Goal: Information Seeking & Learning: Understand process/instructions

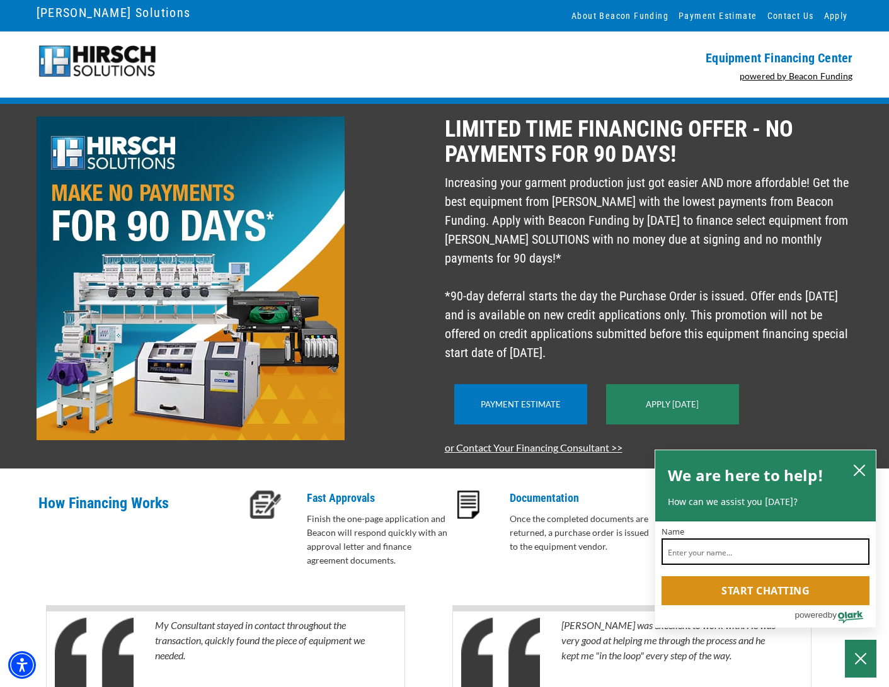
click at [683, 555] on input "Name" at bounding box center [765, 551] width 208 height 26
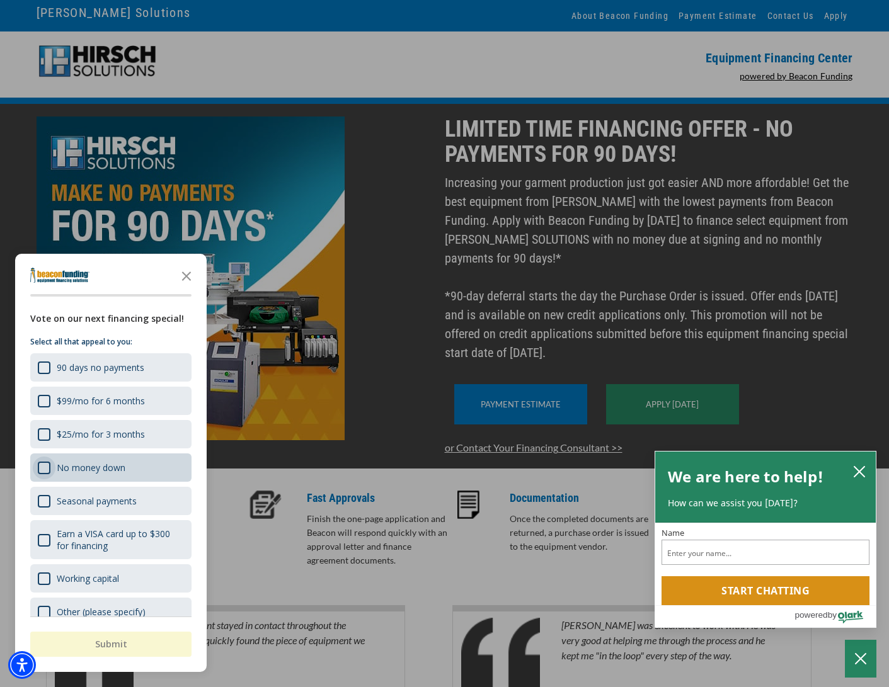
click at [40, 468] on div "No money down" at bounding box center [44, 468] width 13 height 13
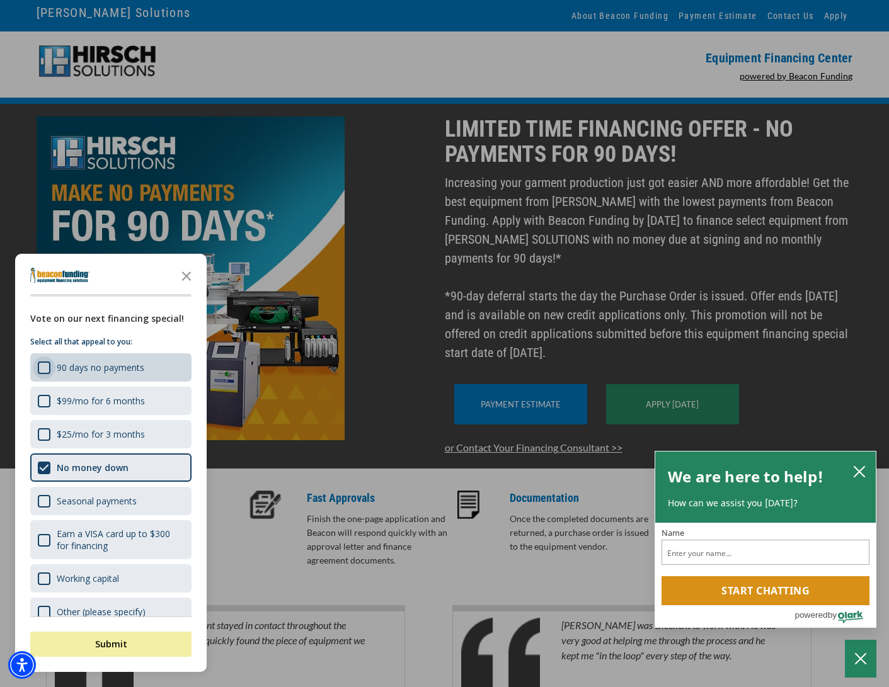
click at [39, 373] on div "90 days no payments" at bounding box center [44, 367] width 13 height 13
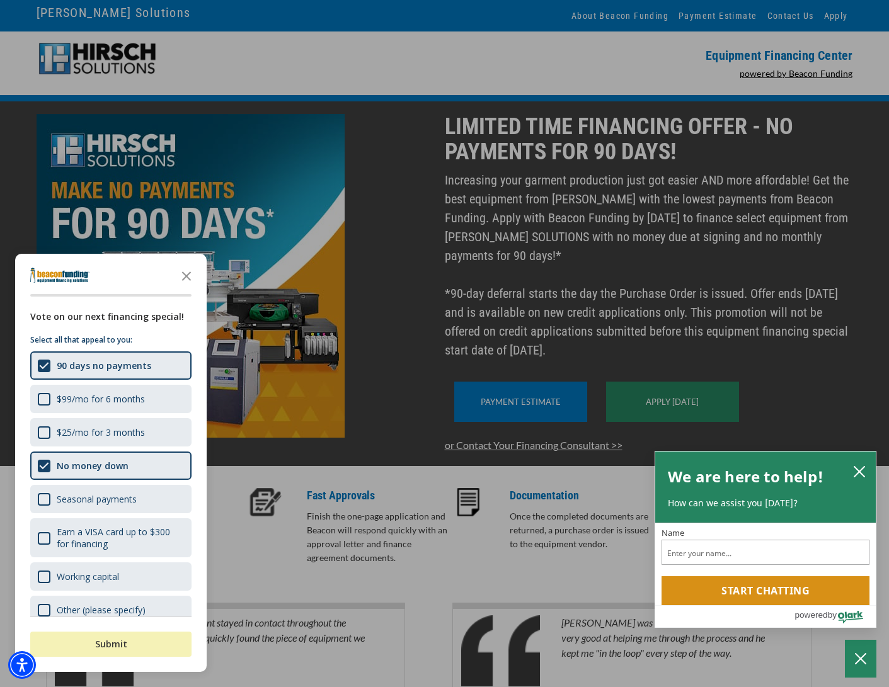
scroll to position [4, 0]
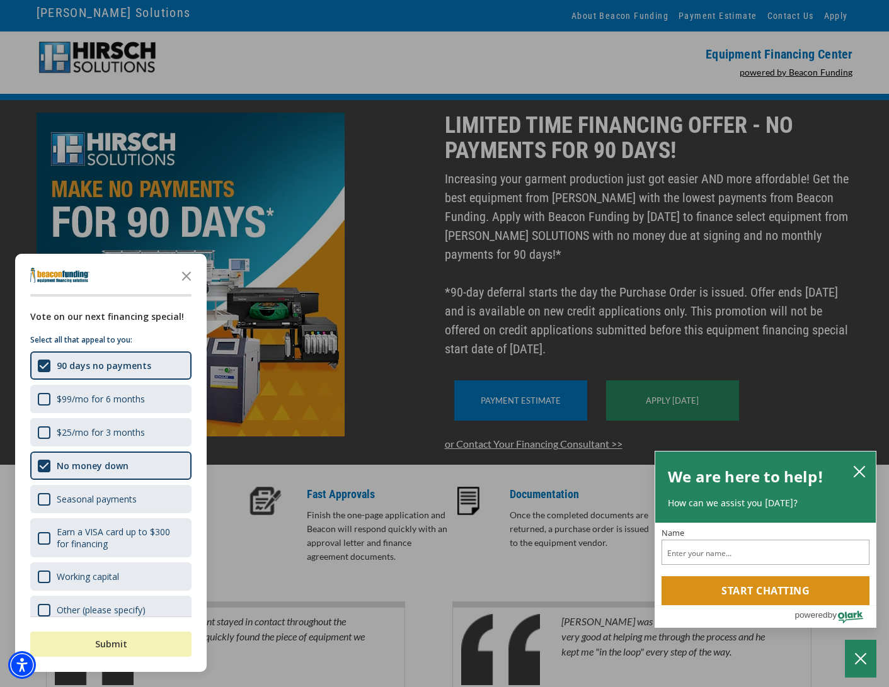
click at [146, 642] on button "Submit" at bounding box center [110, 644] width 161 height 25
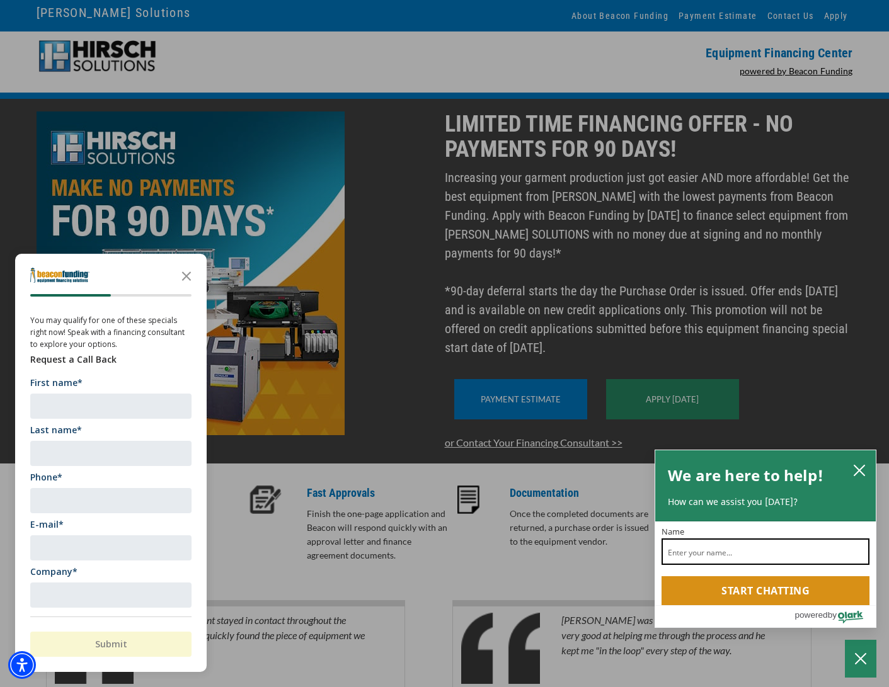
click at [684, 553] on input "Name" at bounding box center [765, 551] width 208 height 26
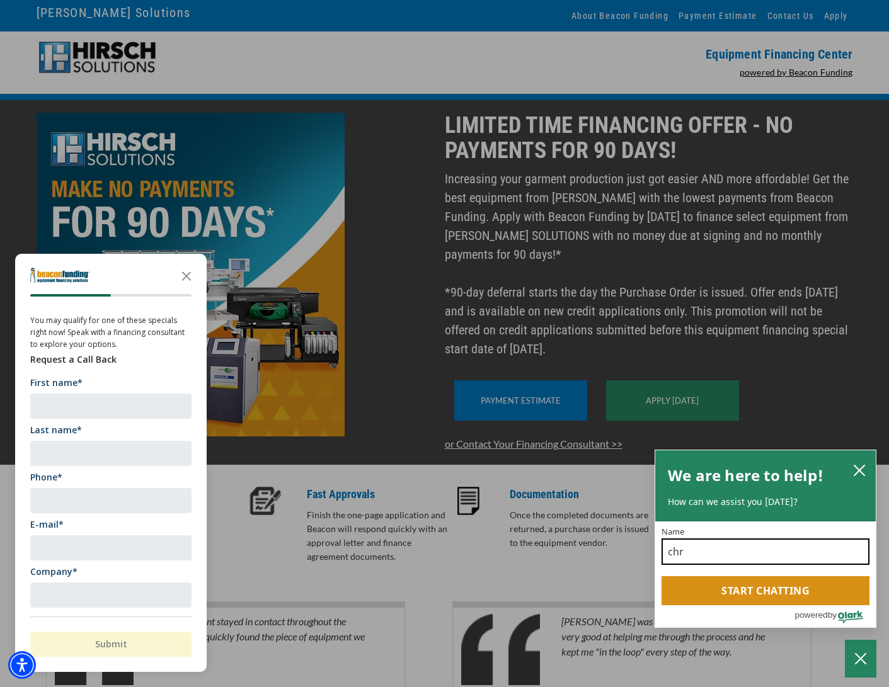
type input "chr"
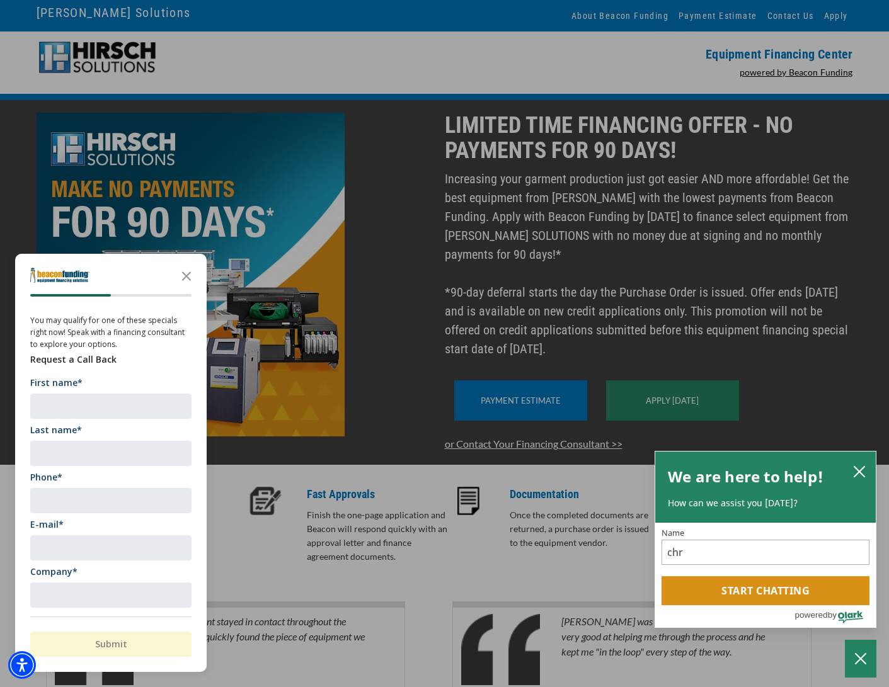
click at [624, 424] on div "button" at bounding box center [444, 343] width 889 height 687
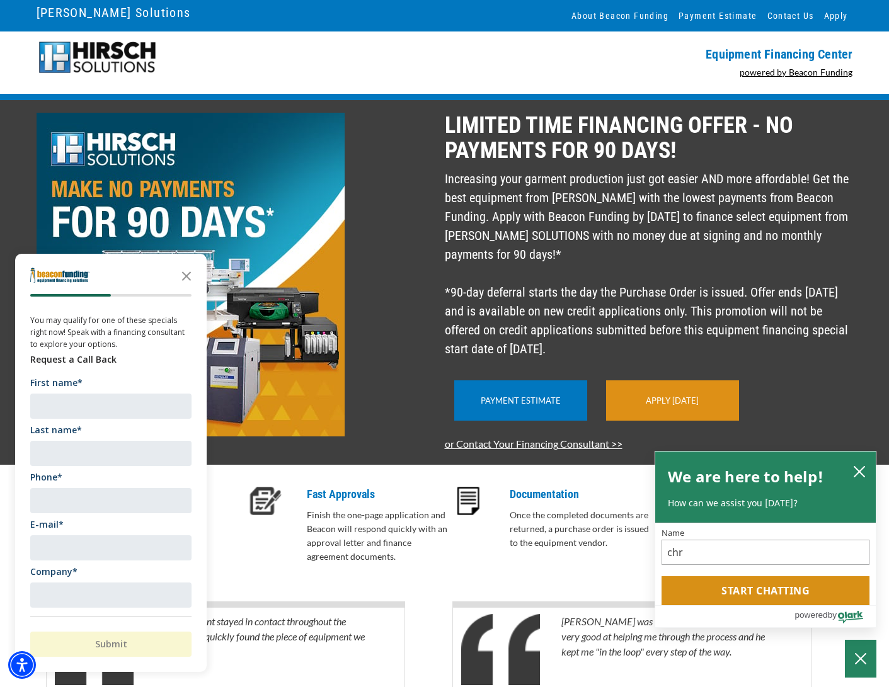
click at [625, 421] on div "Apply [DATE]" at bounding box center [672, 400] width 133 height 40
click at [637, 421] on div "Apply [DATE]" at bounding box center [672, 400] width 133 height 40
click at [190, 273] on polygon "Close the survey" at bounding box center [186, 275] width 9 height 9
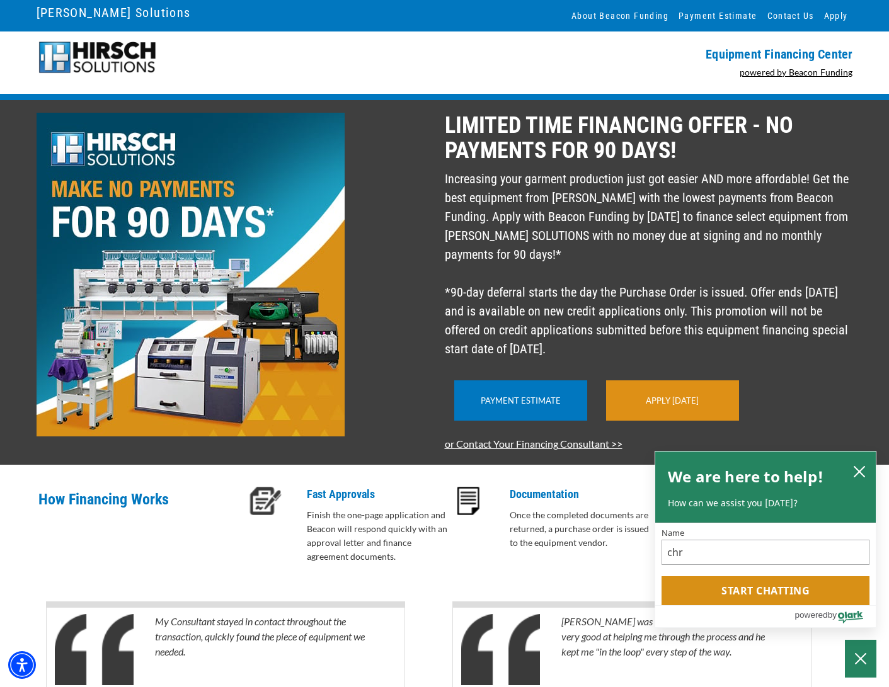
click at [692, 406] on link "Apply [DATE]" at bounding box center [672, 401] width 53 height 10
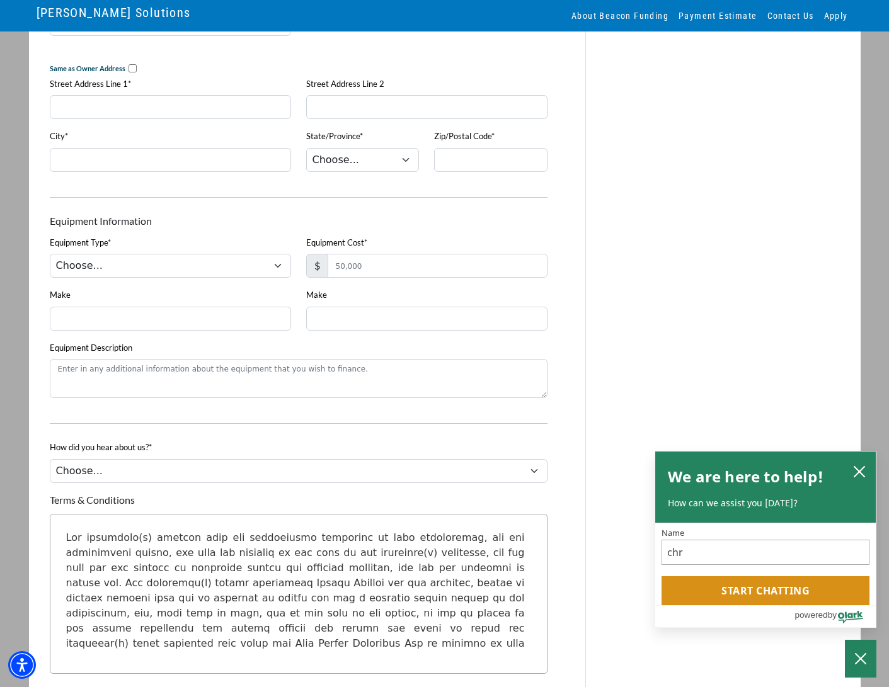
scroll to position [765, 0]
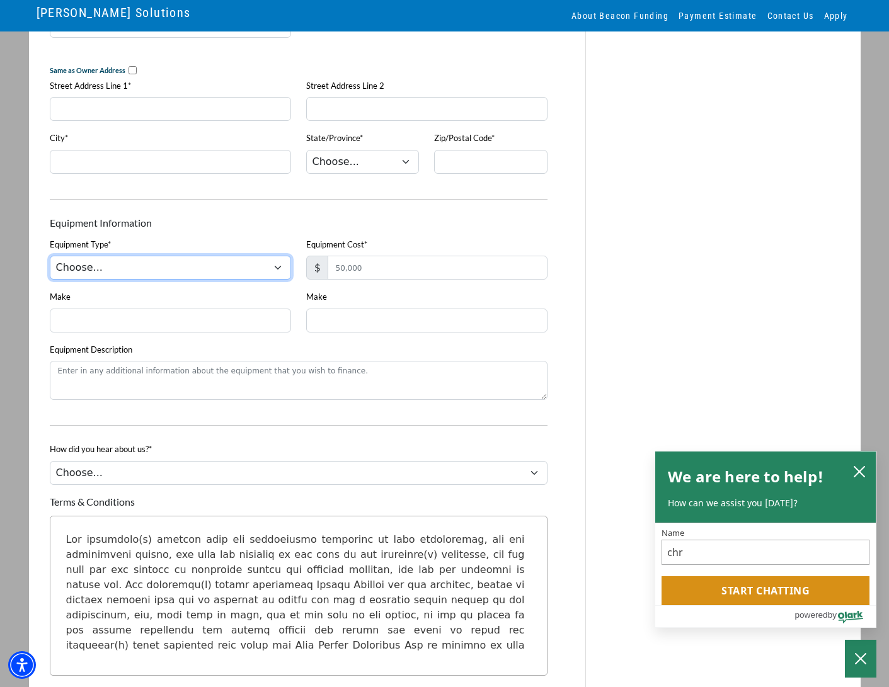
click at [196, 277] on select "Choose... DTG Printing Embroidery Screen Printing Software and Automation Texti…" at bounding box center [170, 268] width 241 height 24
select select "1"
click at [50, 261] on select "Choose... DTG Printing Embroidery Screen Printing Software and Automation Texti…" at bounding box center [170, 268] width 241 height 24
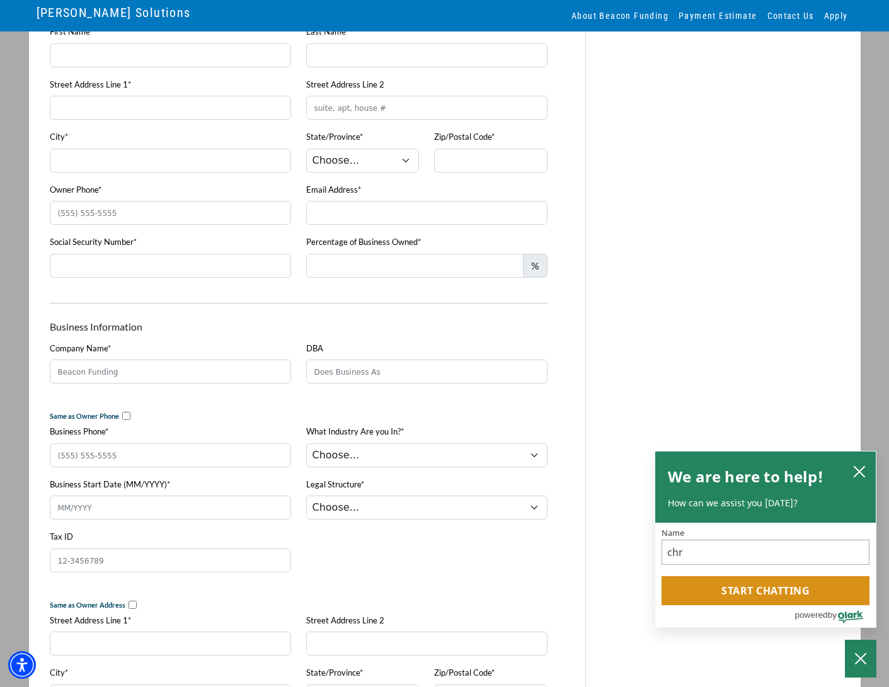
scroll to position [0, 0]
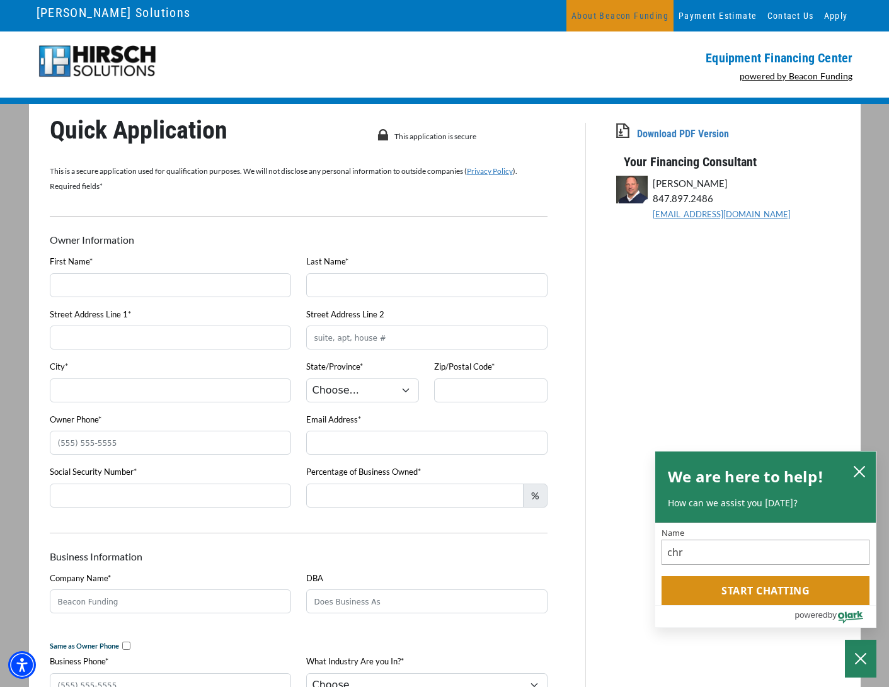
click at [625, 20] on link "About Beacon Funding" at bounding box center [619, 15] width 107 height 31
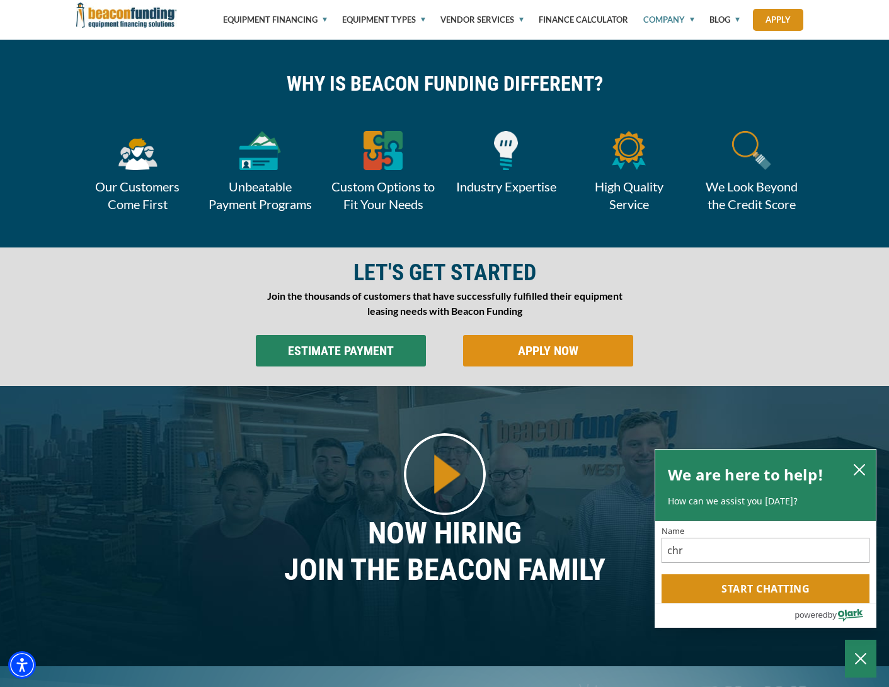
scroll to position [557, 0]
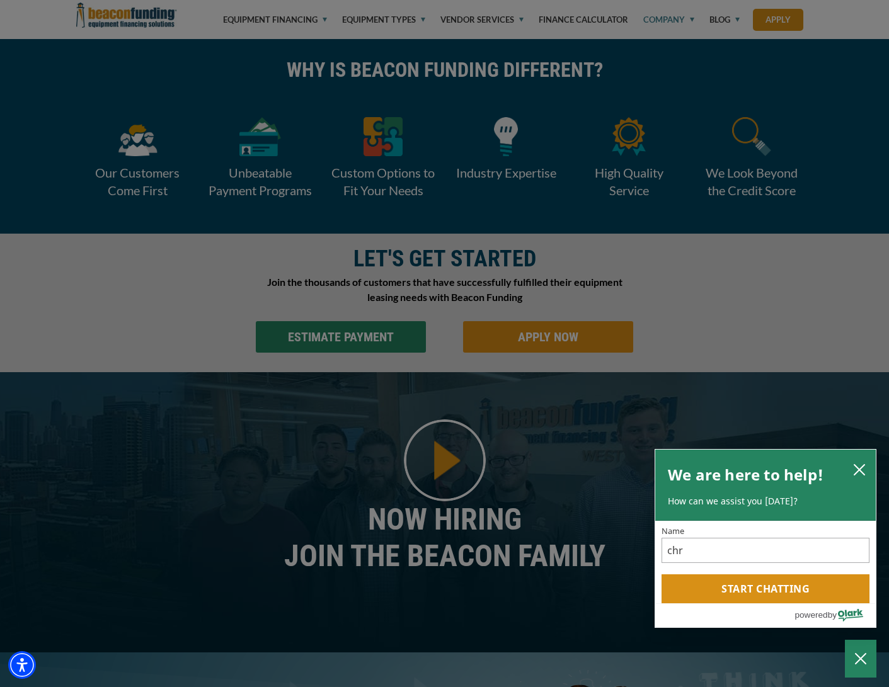
click at [0, 0] on div "× Growing Your Business Can Be Tough! But it doesn't have to be with the right …" at bounding box center [0, 0] width 0 height 0
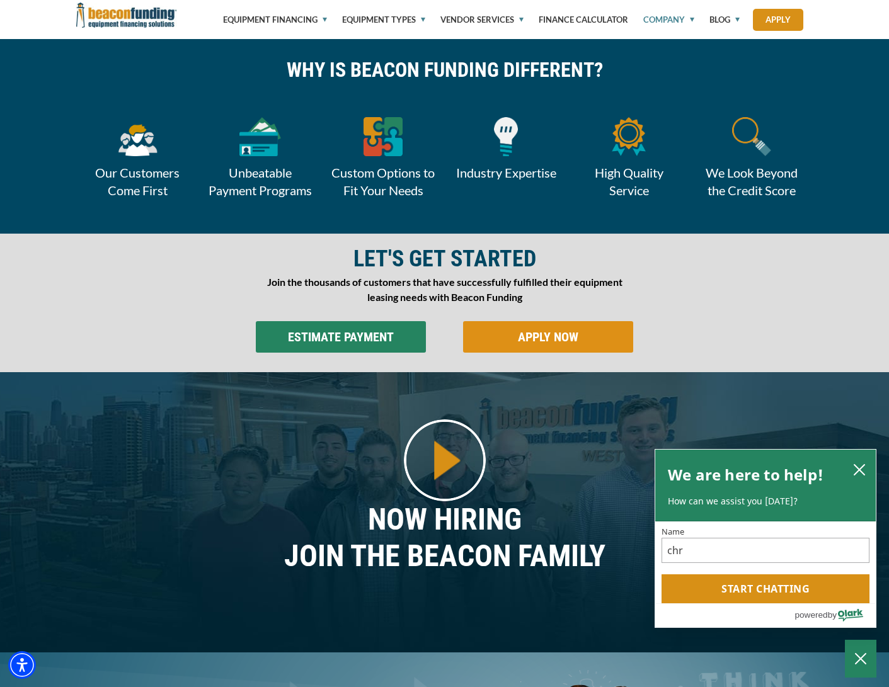
click at [357, 334] on input "ESTIMATE PAYMENT" at bounding box center [341, 336] width 170 height 31
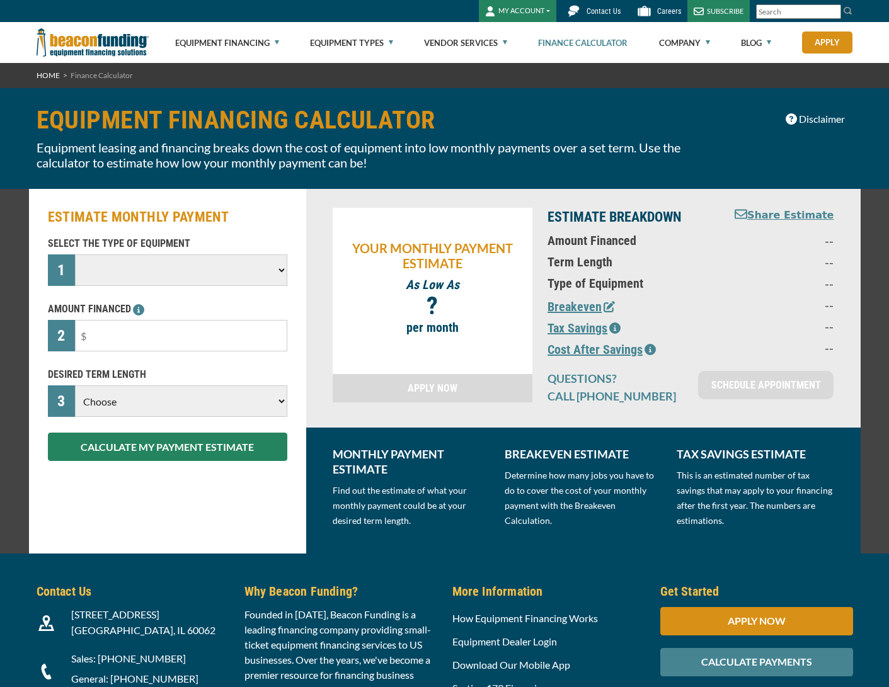
click at [161, 256] on select at bounding box center [181, 269] width 212 height 31
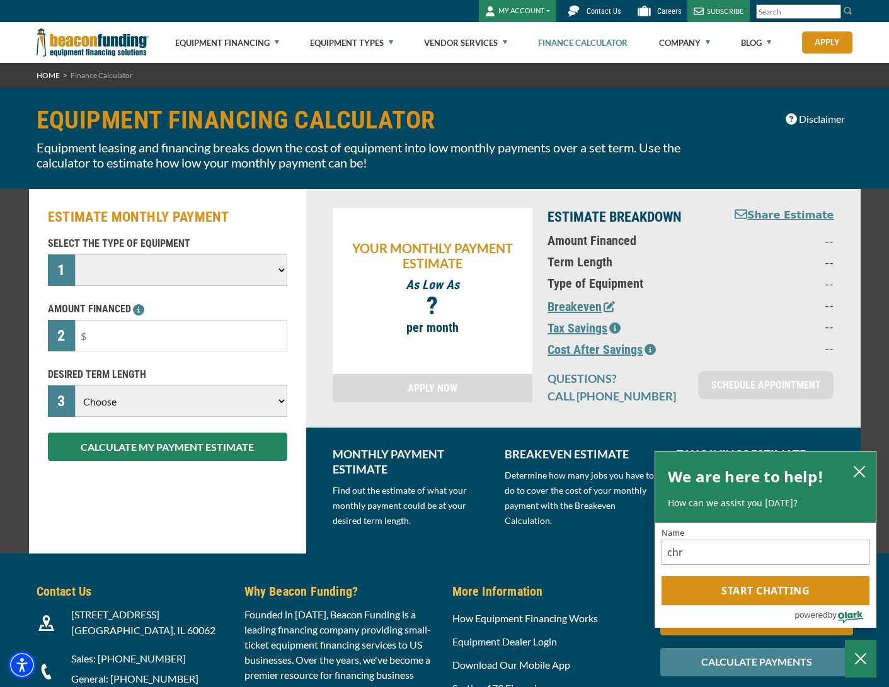
click at [154, 270] on select at bounding box center [181, 269] width 212 height 31
click at [154, 271] on select "Choose Backhoe Boom/Bucket Truck Chipper Commercial Mower Crane DTG/DTF Printin…" at bounding box center [181, 269] width 212 height 31
select select "1"
click at [75, 254] on select "Choose Backhoe Boom/Bucket Truck Chipper Commercial Mower Crane DTG/DTF Printin…" at bounding box center [181, 269] width 212 height 31
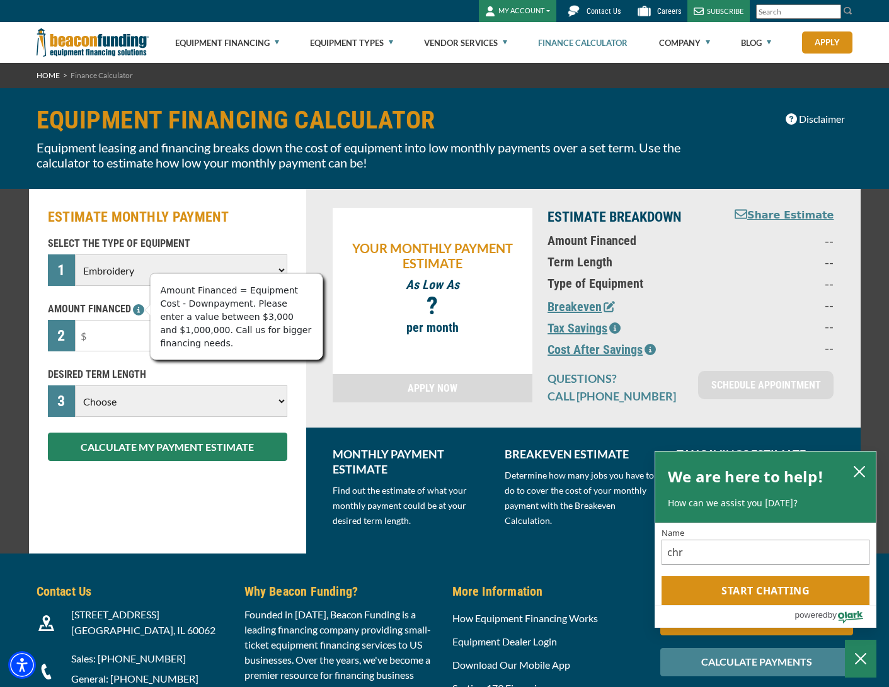
click at [139, 313] on icon at bounding box center [138, 309] width 11 height 11
click at [120, 340] on input "text" at bounding box center [181, 335] width 212 height 31
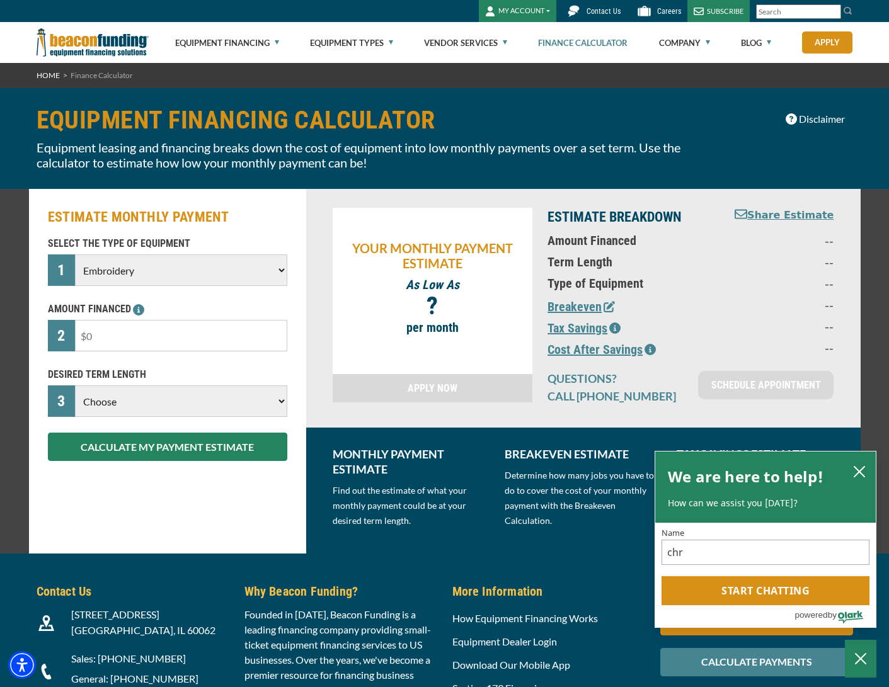
drag, startPoint x: 143, startPoint y: 339, endPoint x: 81, endPoint y: 331, distance: 62.8
click at [79, 333] on input "text" at bounding box center [181, 335] width 212 height 31
type input "$50,000"
click at [98, 397] on select "Choose 36 Months 48 Months 60 Months" at bounding box center [181, 400] width 212 height 31
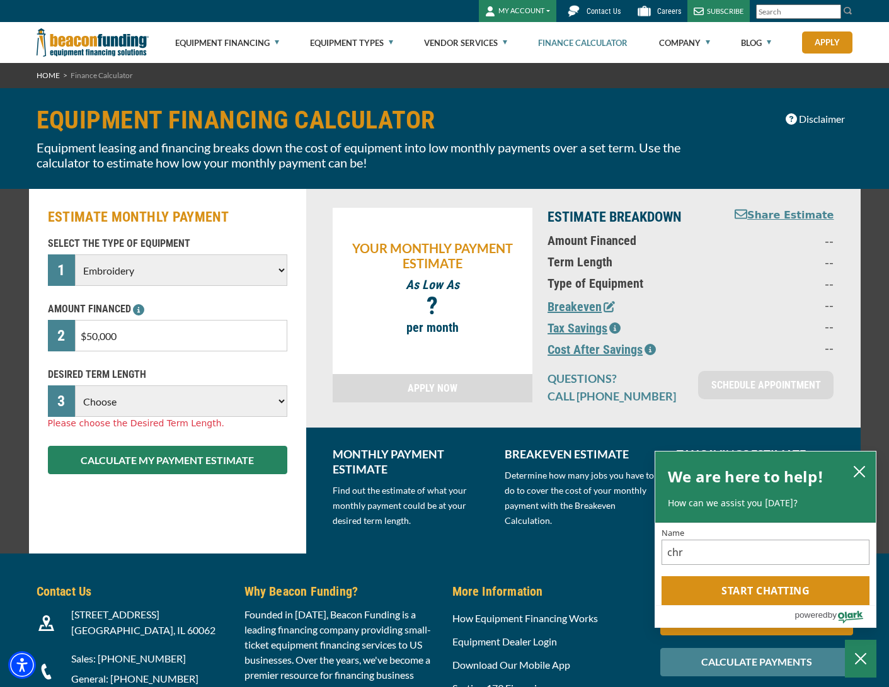
select select "60"
click at [75, 385] on select "Choose 36 Months 48 Months 60 Months" at bounding box center [181, 400] width 212 height 31
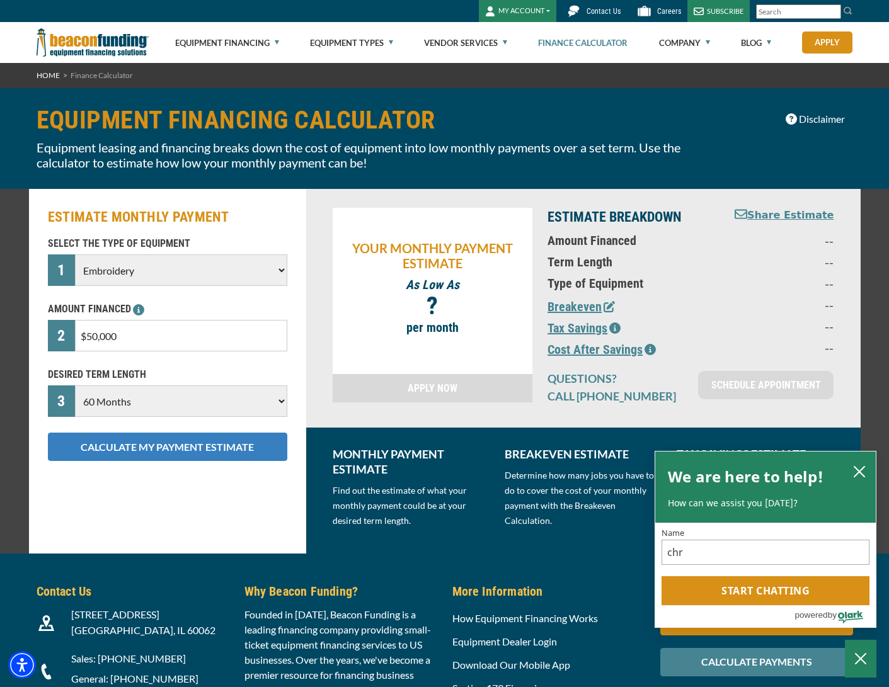
click at [174, 447] on button "CALCULATE MY PAYMENT ESTIMATE" at bounding box center [167, 447] width 239 height 28
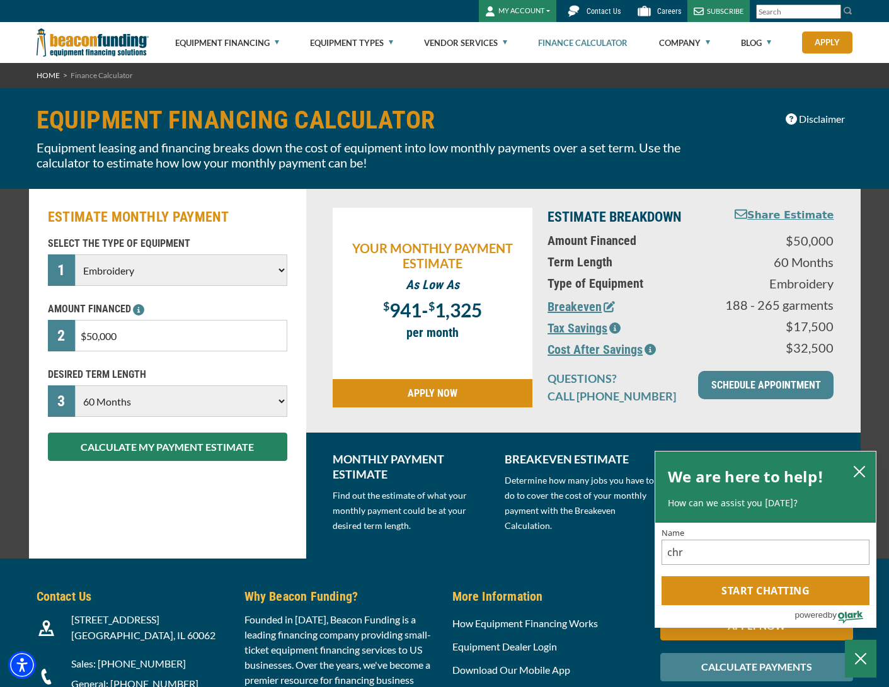
click at [93, 337] on input "$50,000" at bounding box center [181, 335] width 212 height 31
type input "$0"
click at [96, 338] on input "$0" at bounding box center [181, 335] width 212 height 31
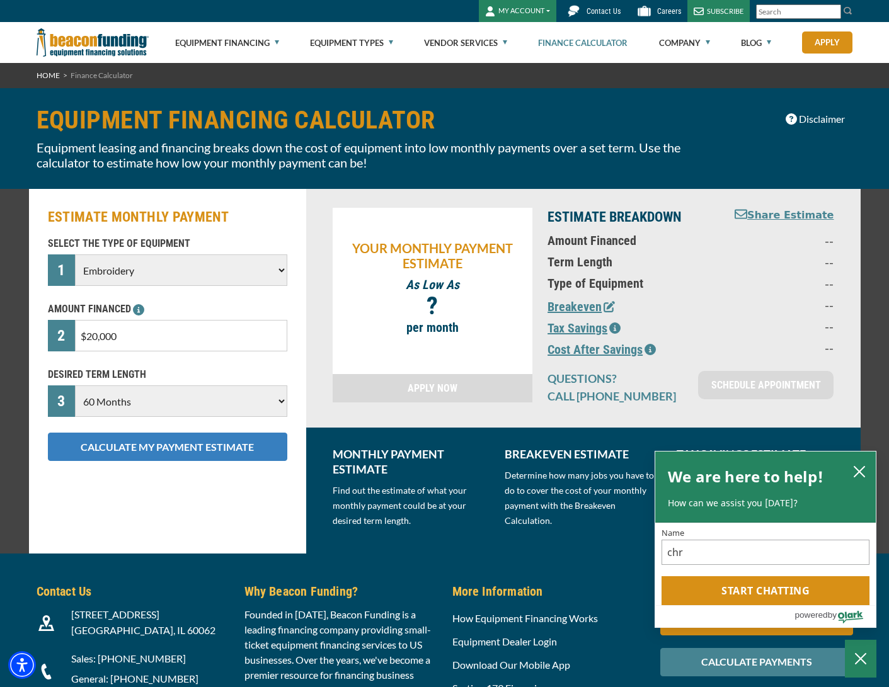
click at [130, 436] on button "CALCULATE MY PAYMENT ESTIMATE" at bounding box center [167, 447] width 239 height 28
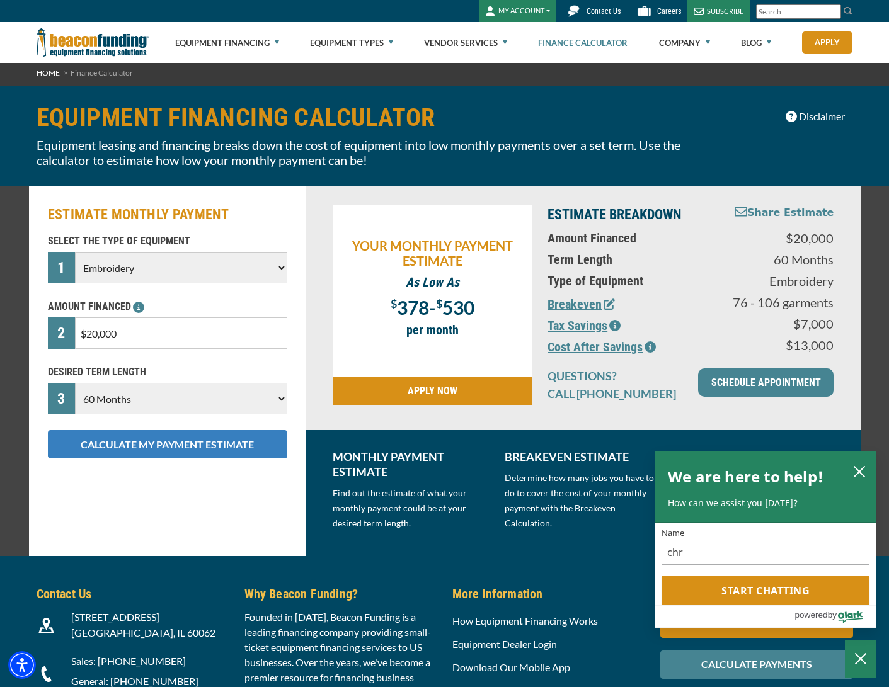
scroll to position [8, 0]
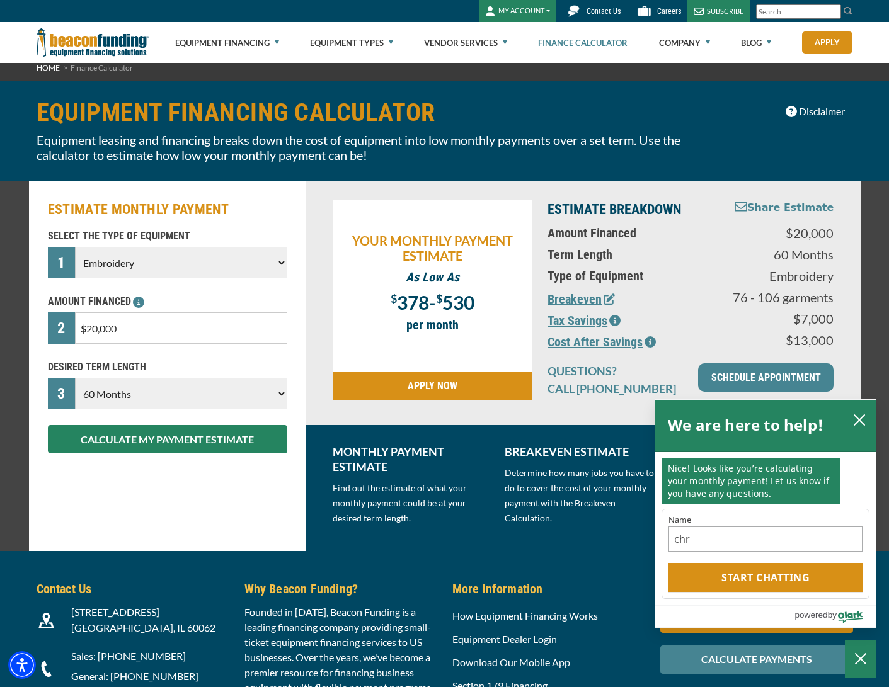
click at [617, 319] on icon "button" at bounding box center [614, 320] width 11 height 11
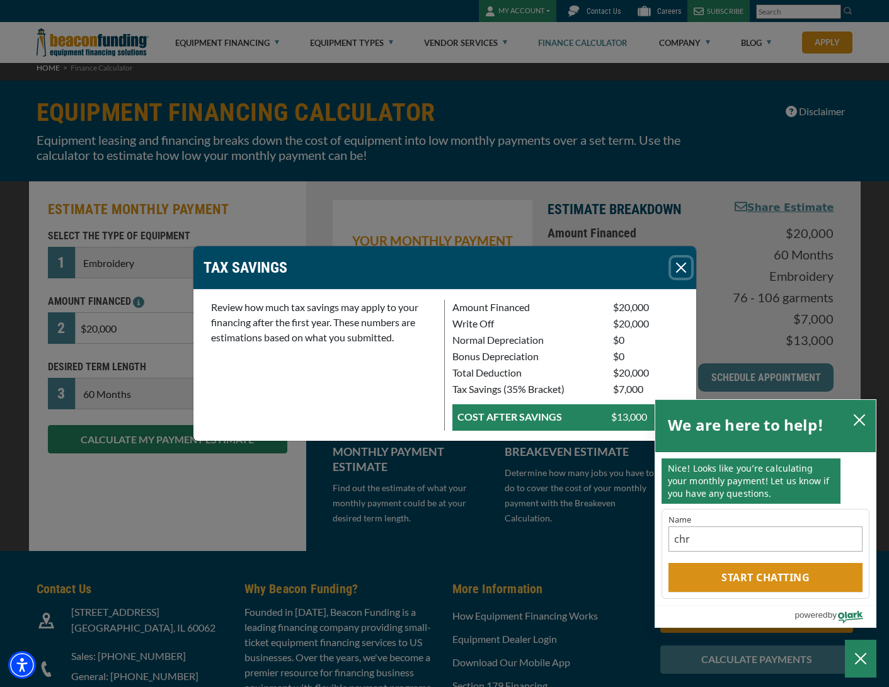
click at [684, 268] on button "Close" at bounding box center [681, 268] width 20 height 20
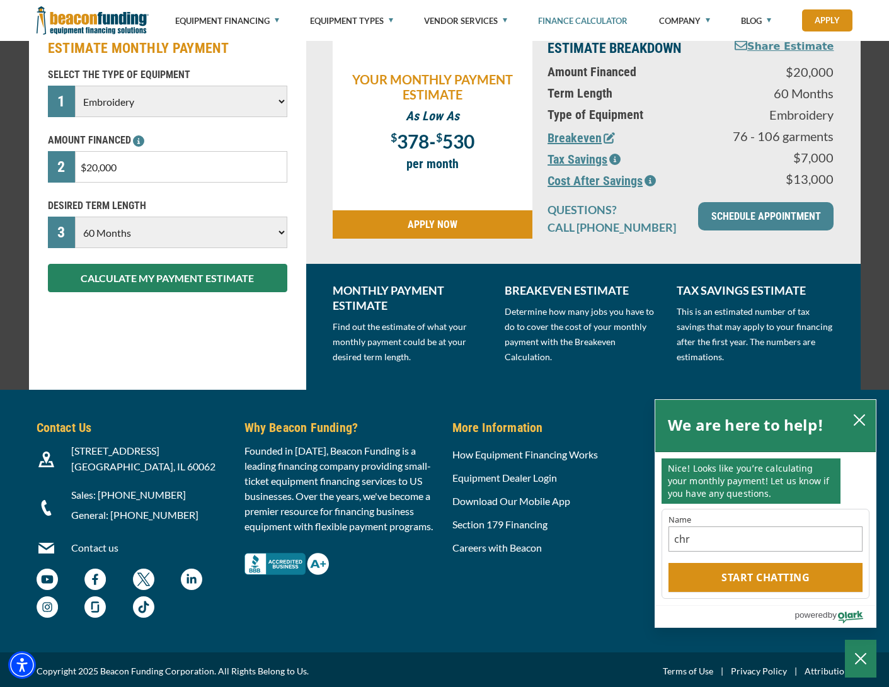
scroll to position [170, 0]
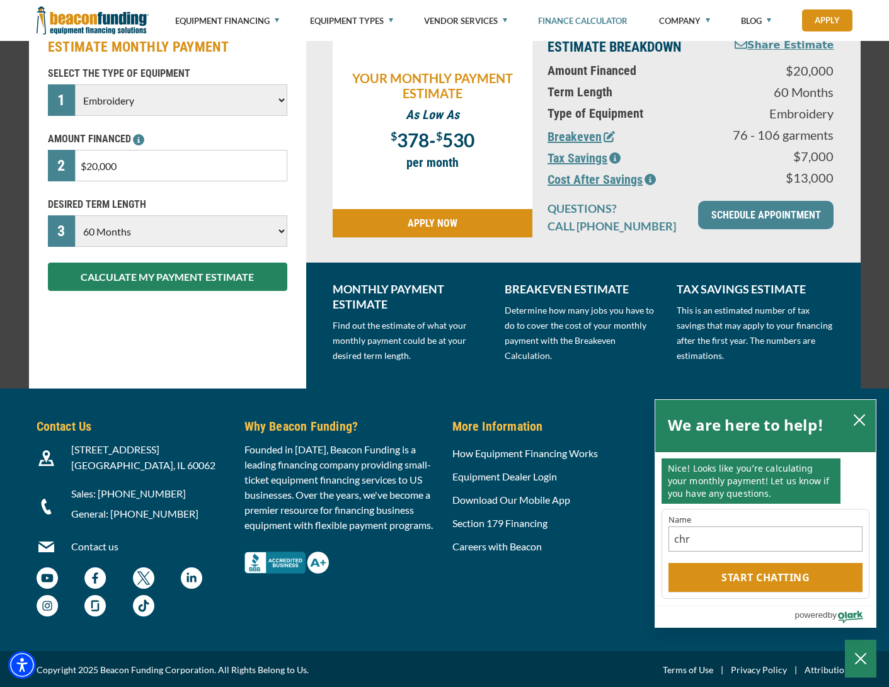
drag, startPoint x: 141, startPoint y: 169, endPoint x: 71, endPoint y: 152, distance: 71.8
click at [64, 158] on div "2 $20,000" at bounding box center [167, 165] width 239 height 31
type input "$15,000"
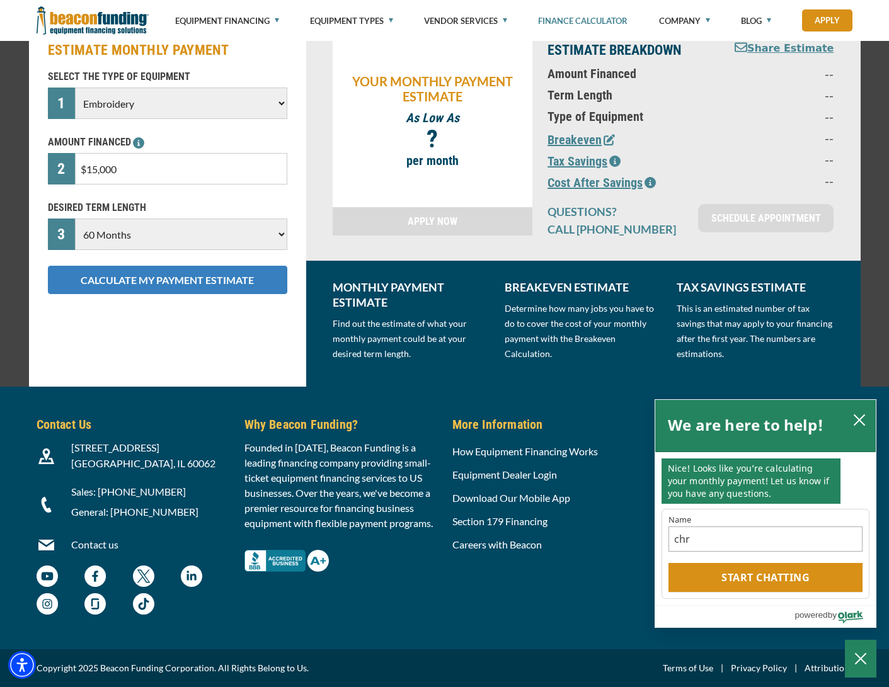
scroll to position [166, 0]
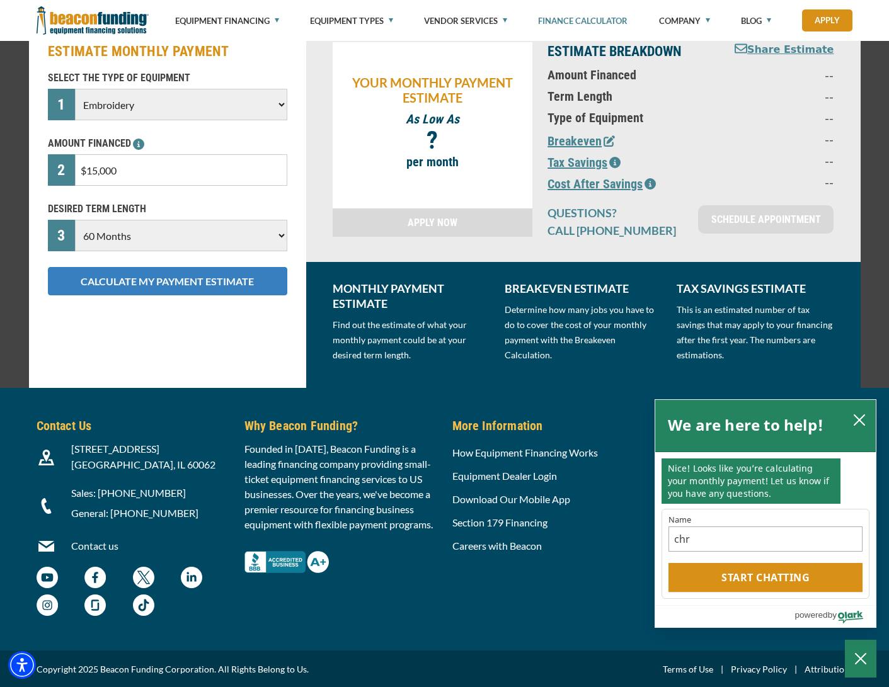
click at [140, 275] on button "CALCULATE MY PAYMENT ESTIMATE" at bounding box center [167, 281] width 239 height 28
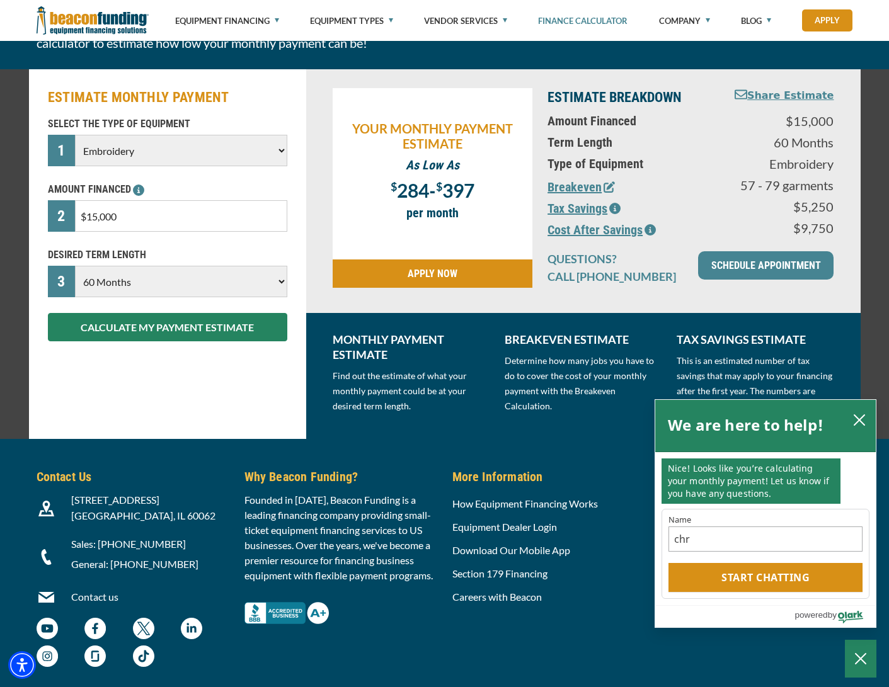
scroll to position [121, 0]
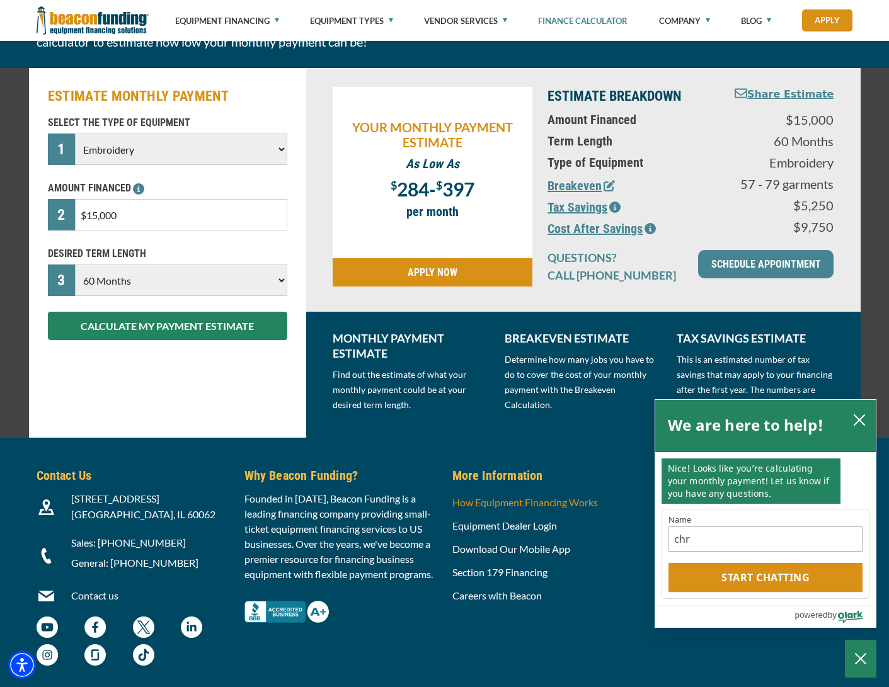
click at [508, 501] on link "How Equipment Financing Works" at bounding box center [524, 502] width 145 height 12
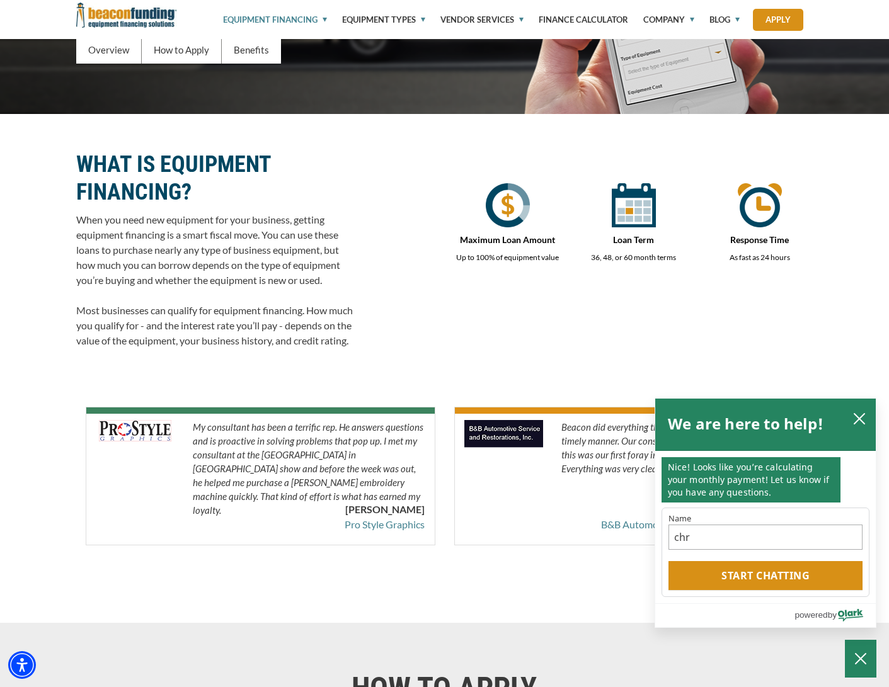
scroll to position [123, 0]
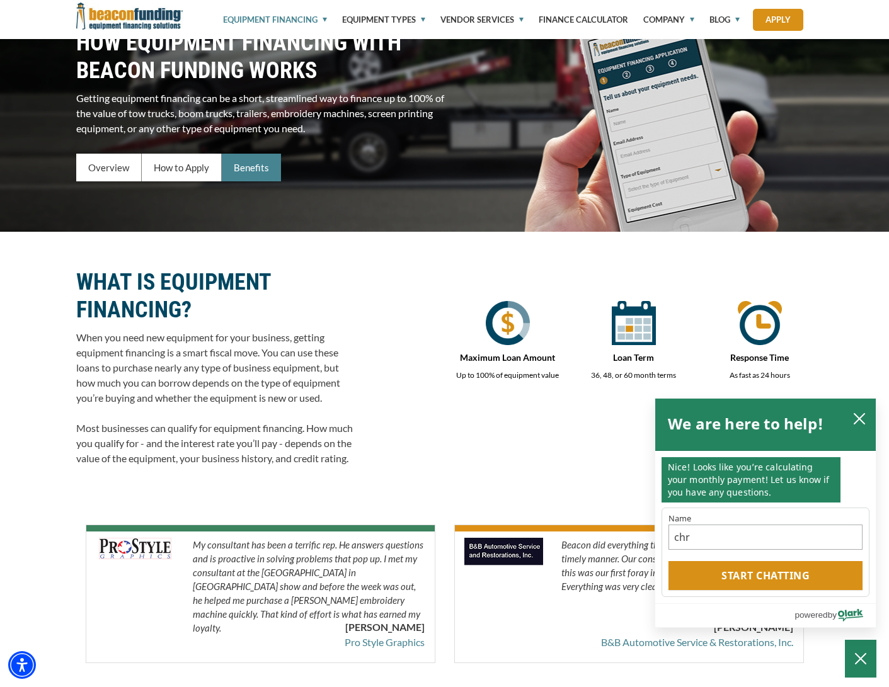
click at [238, 163] on div "Benefits" at bounding box center [251, 168] width 59 height 28
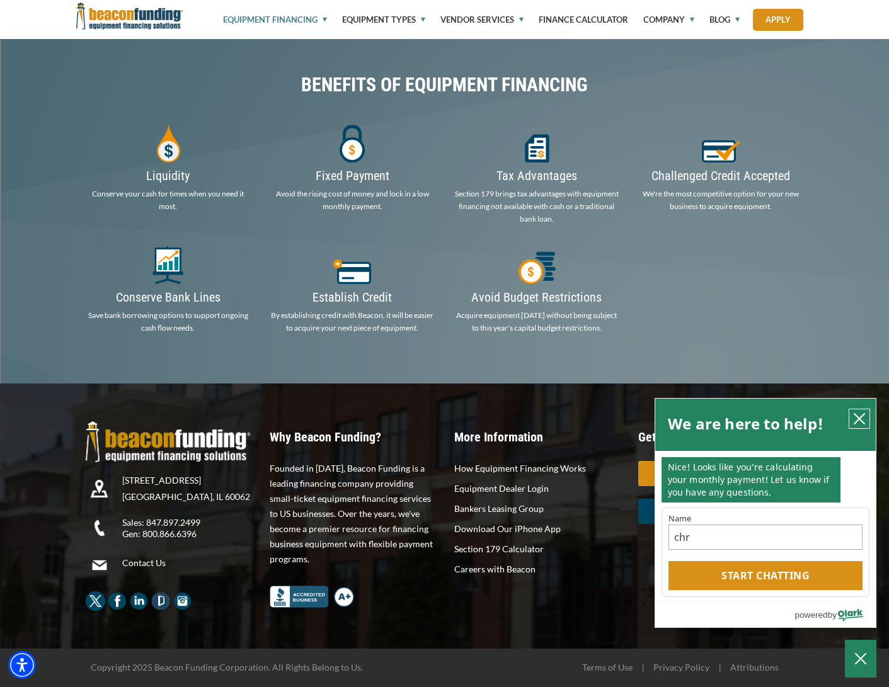
drag, startPoint x: 863, startPoint y: 421, endPoint x: 839, endPoint y: 394, distance: 35.7
click at [862, 420] on icon "close chatbox" at bounding box center [859, 419] width 13 height 13
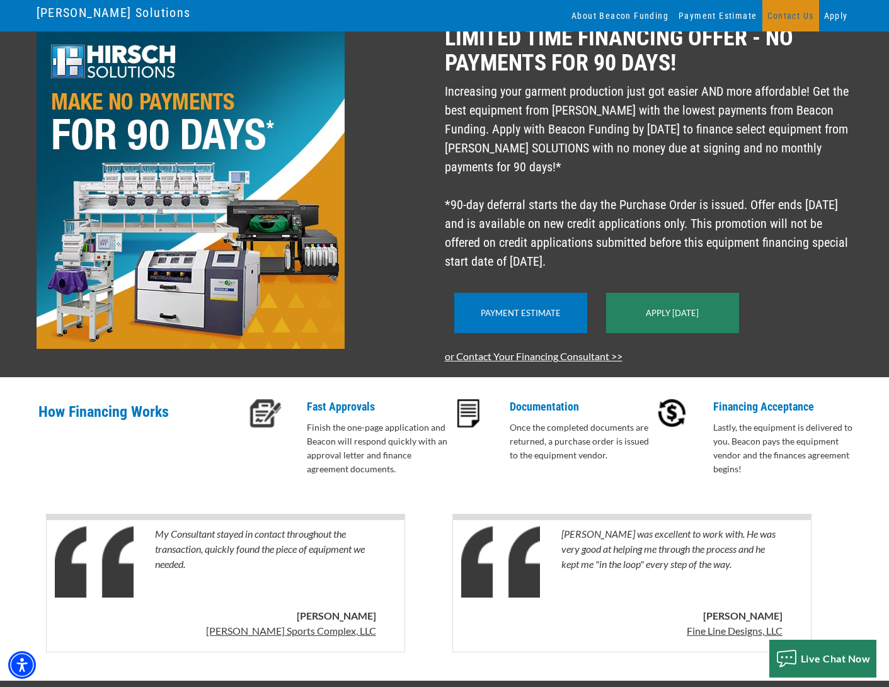
scroll to position [89, 0]
